Goal: Find specific page/section: Find specific page/section

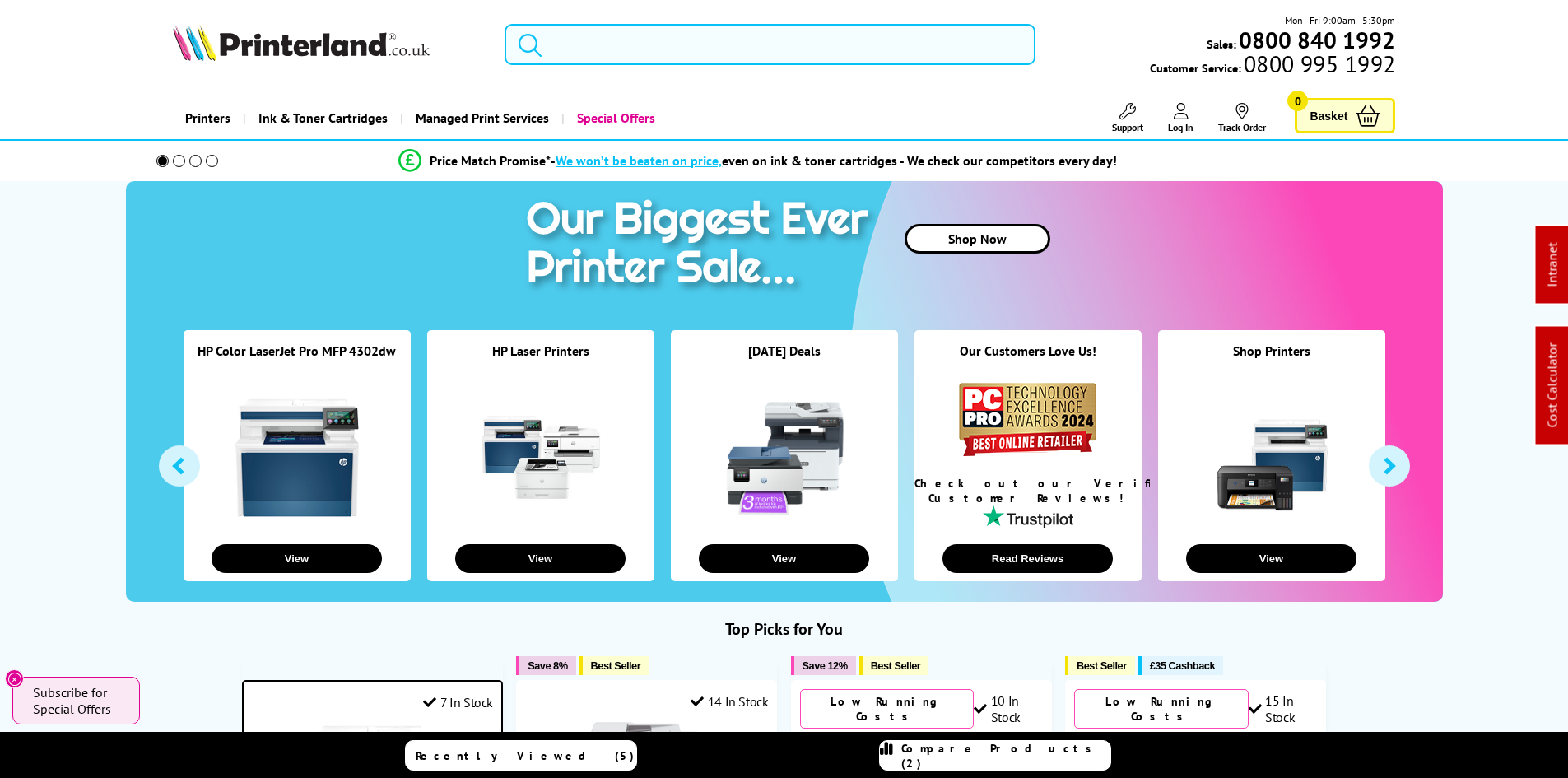
click at [642, 54] on input "search" at bounding box center [769, 45] width 531 height 41
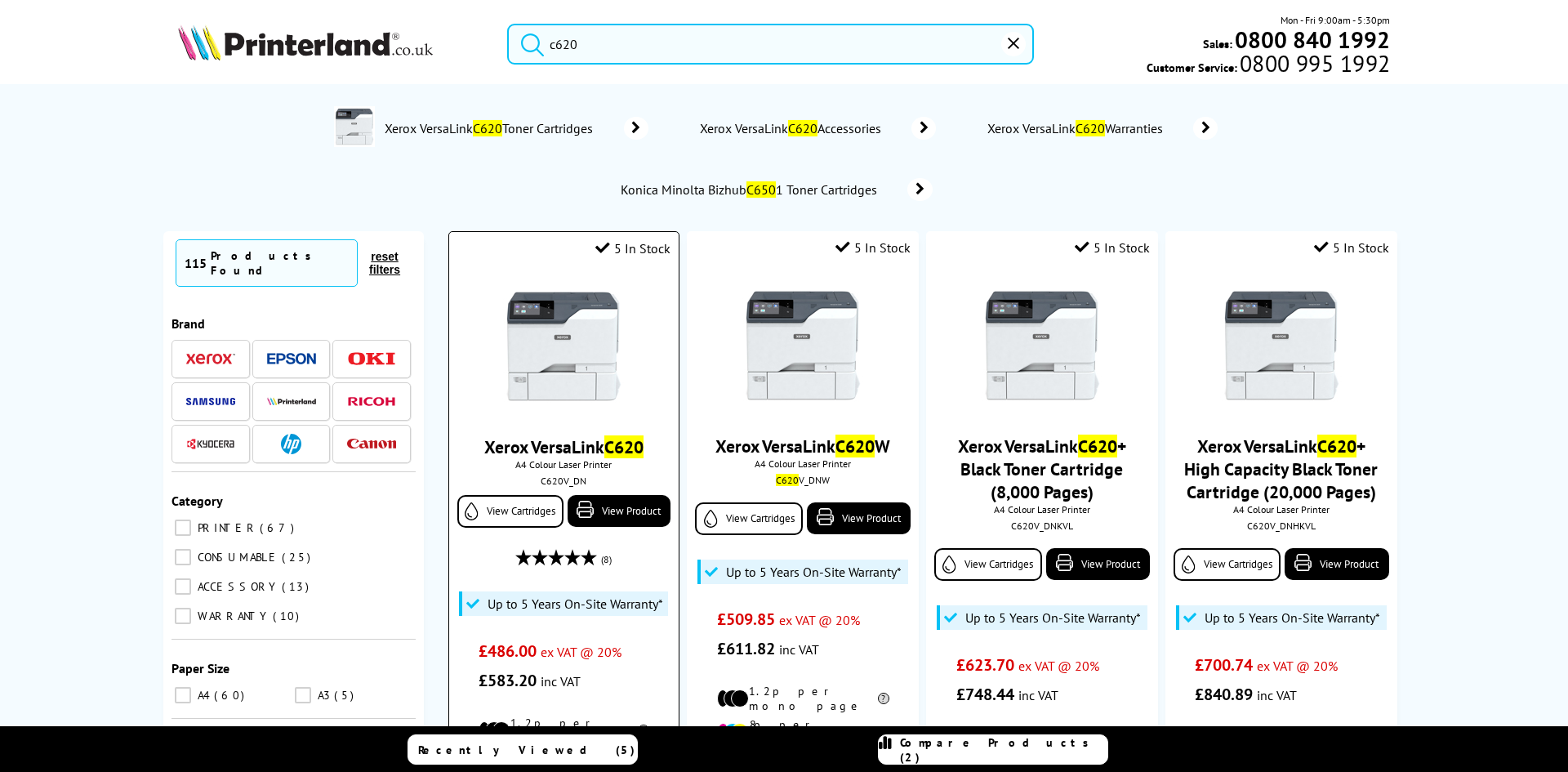
type input "c620"
click at [585, 347] on img at bounding box center [563, 346] width 123 height 123
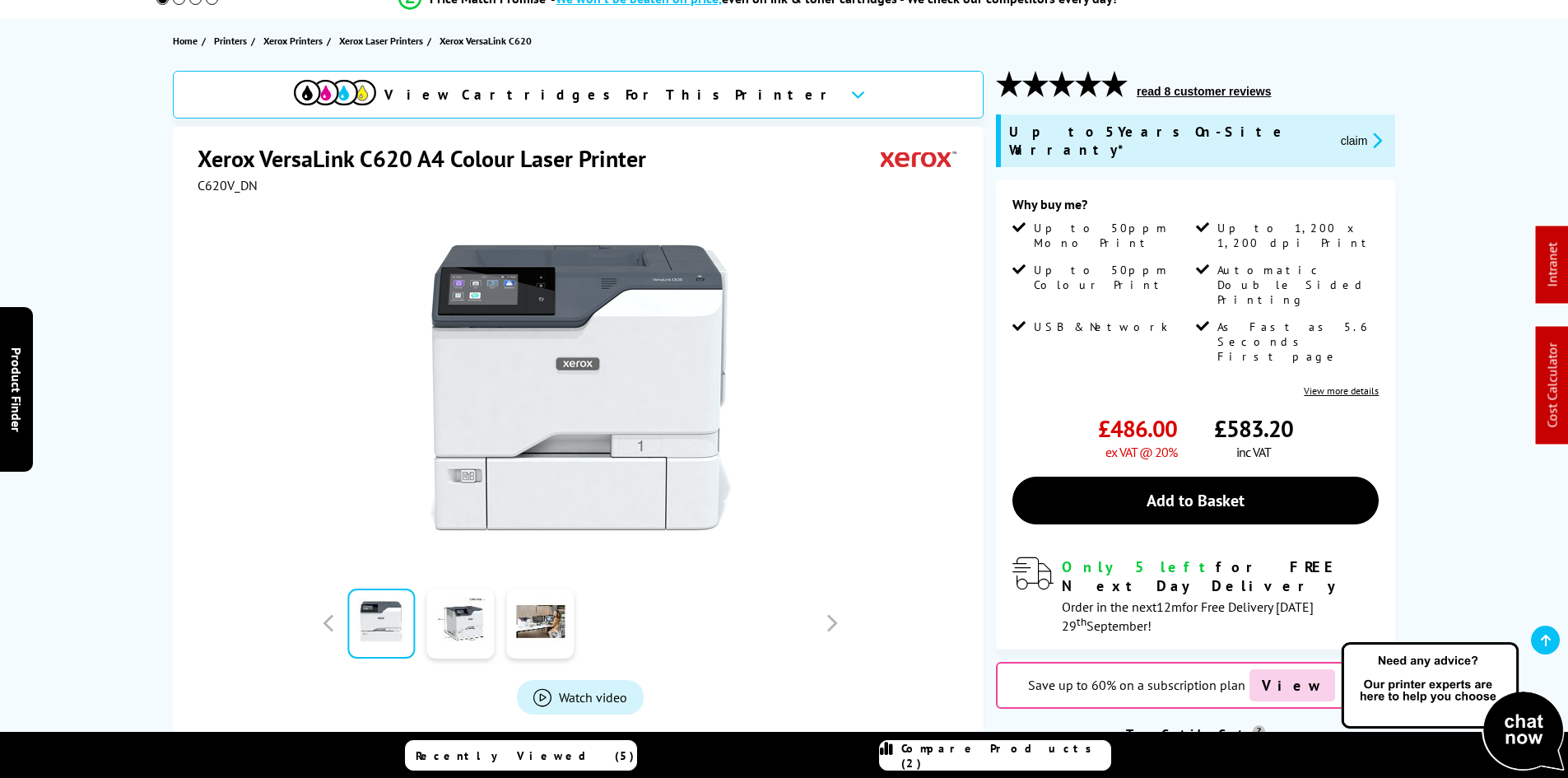
scroll to position [165, 0]
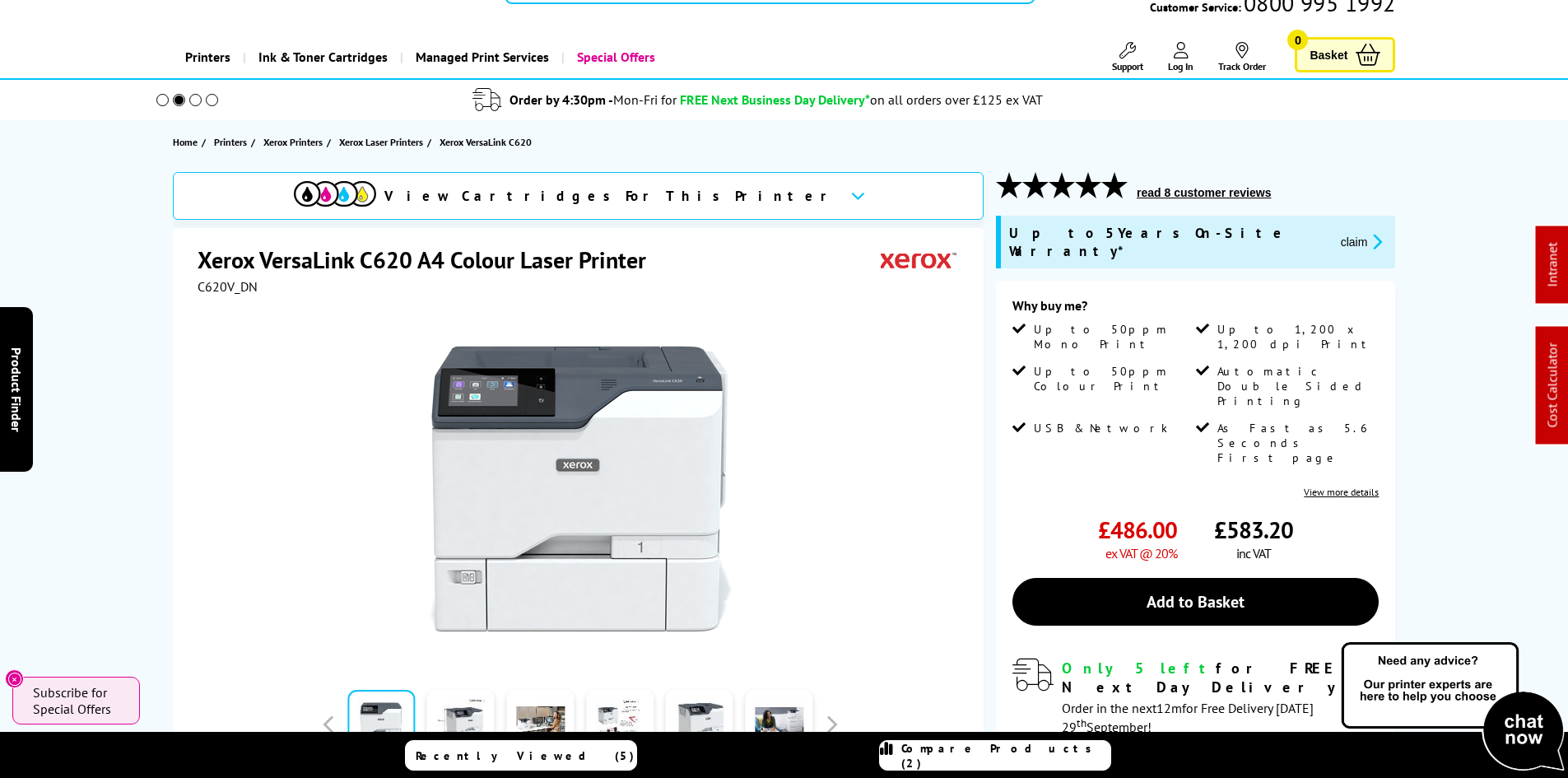
scroll to position [0, 0]
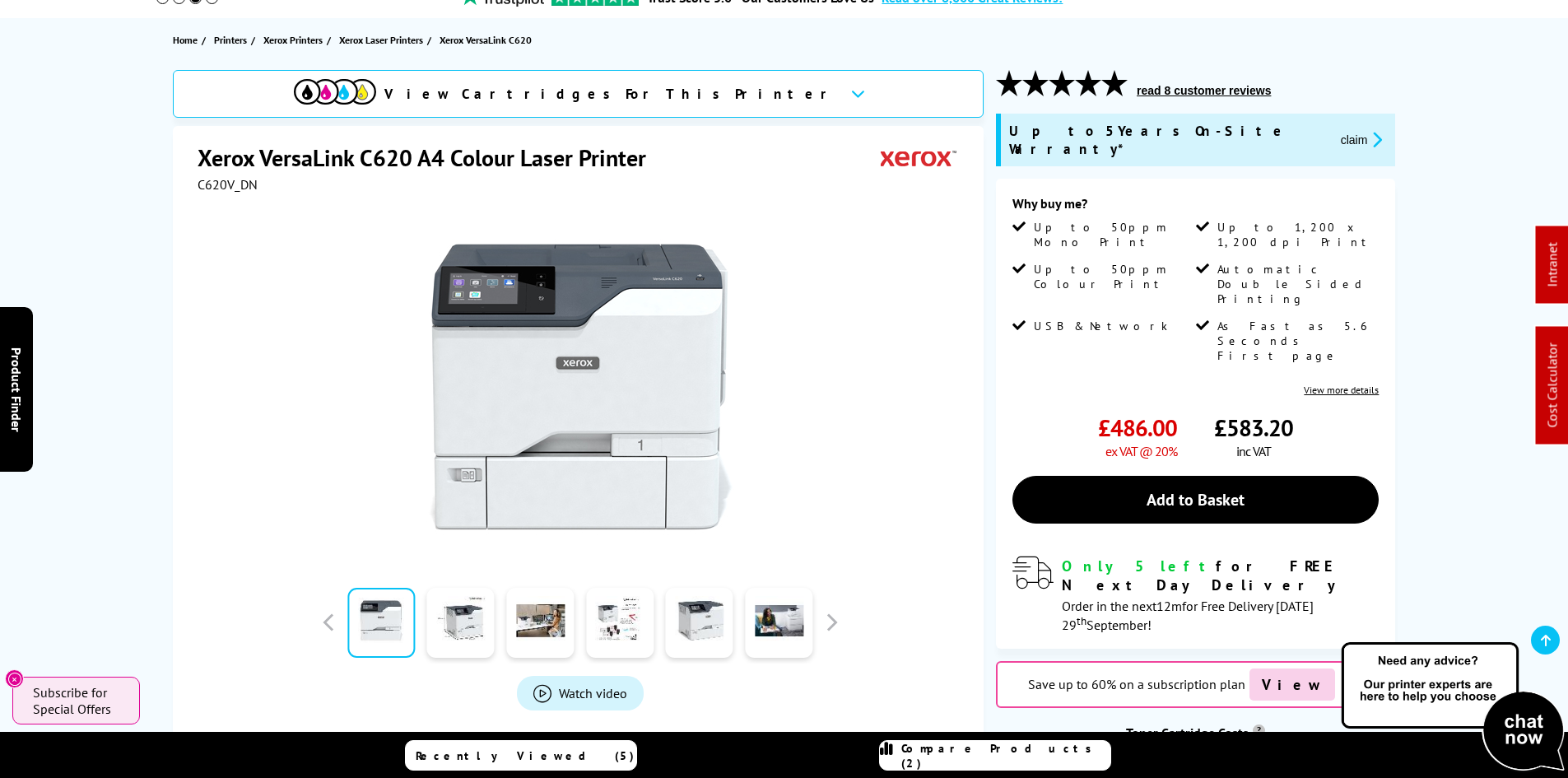
scroll to position [165, 0]
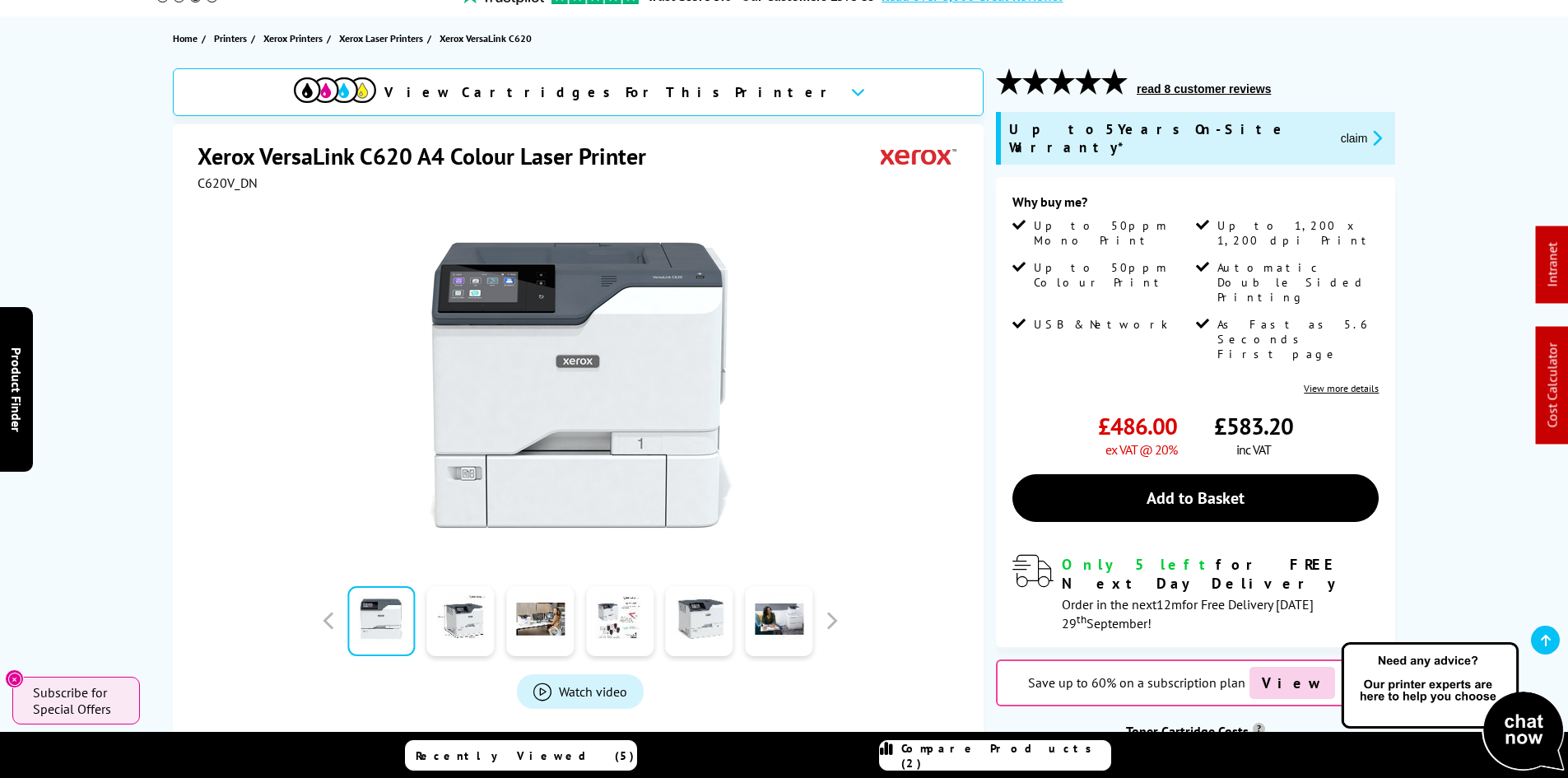
click at [151, 337] on div "View Cartridges For This Printer Xerox VersaLink C620 A4 Colour Laser Printer C…" at bounding box center [785, 475] width 1318 height 813
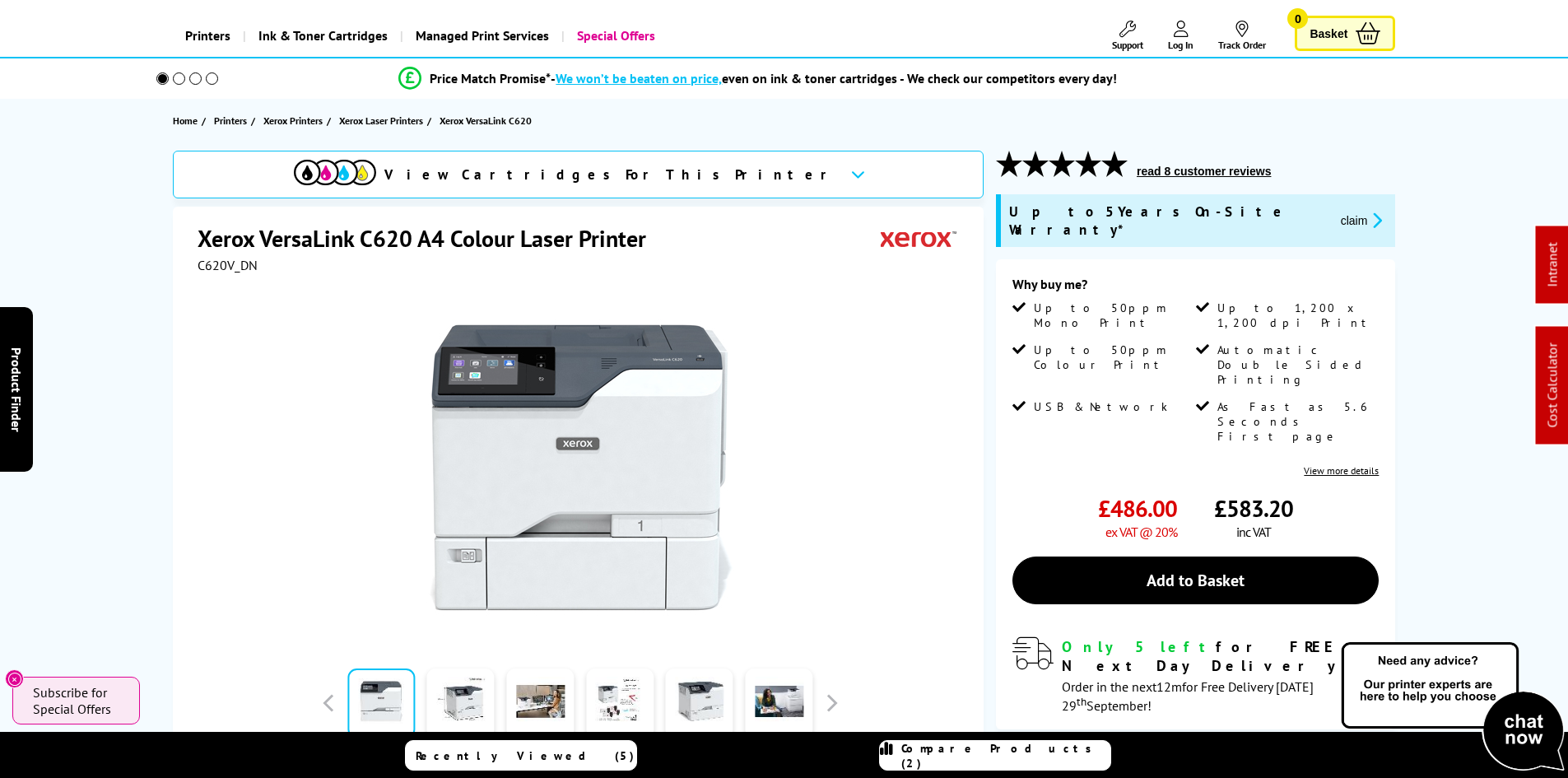
scroll to position [0, 0]
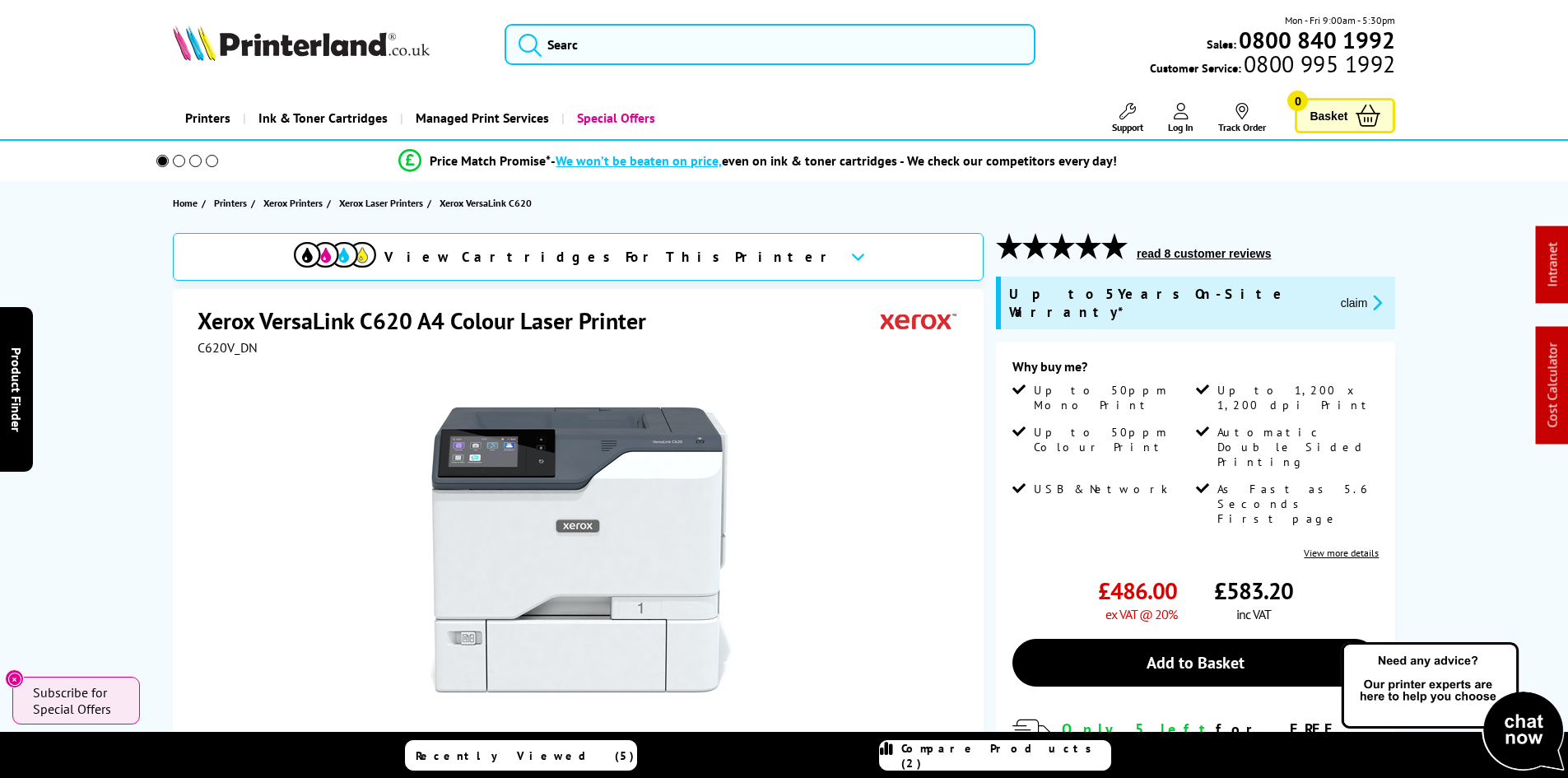
click at [213, 354] on span "C620V_DN" at bounding box center [227, 347] width 60 height 16
copy span "C620V_DN"
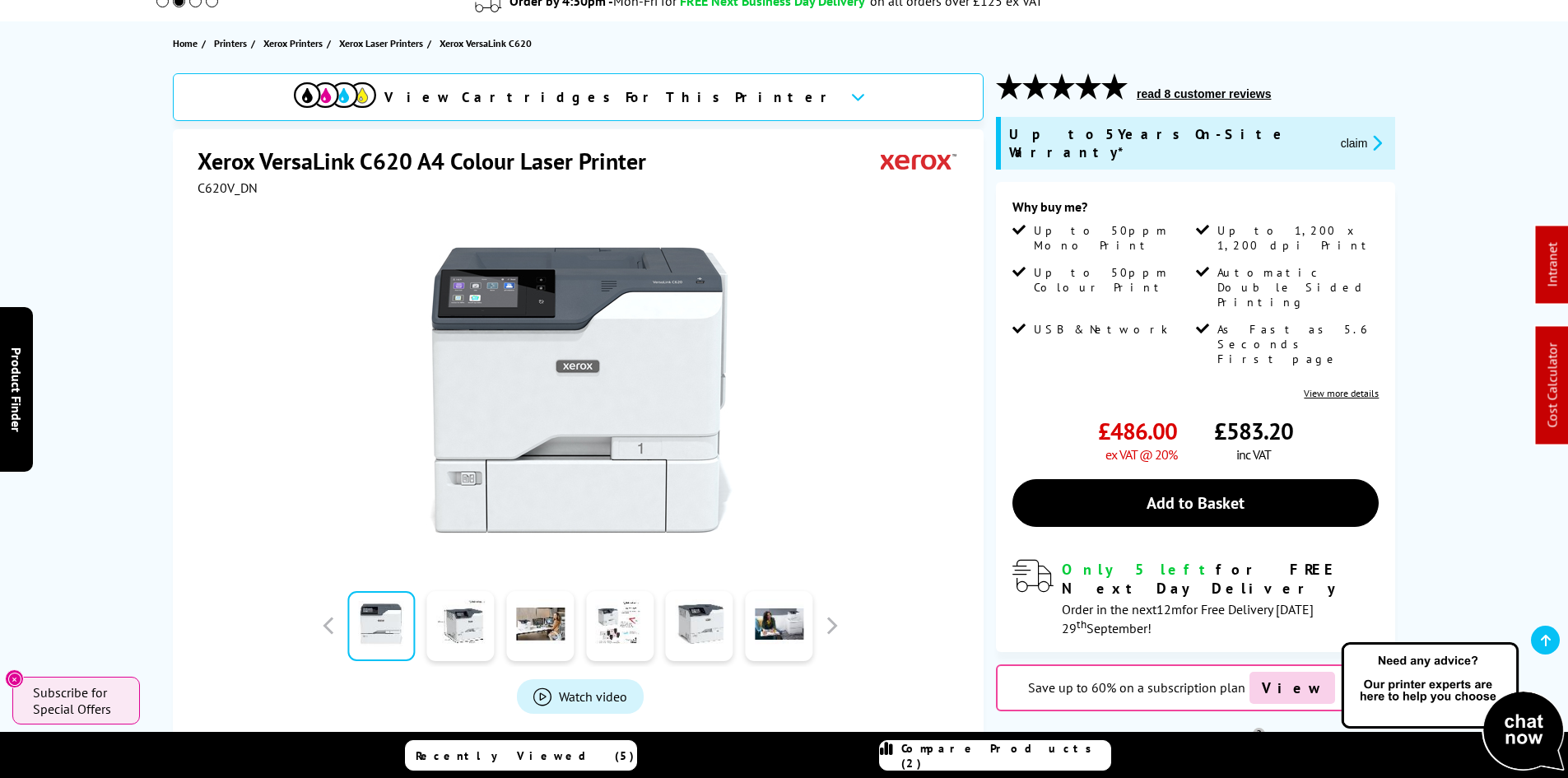
scroll to position [247, 0]
